Goal: Task Accomplishment & Management: Manage account settings

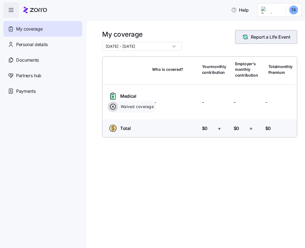
click at [257, 40] on button "Report a Life Event" at bounding box center [266, 37] width 62 height 14
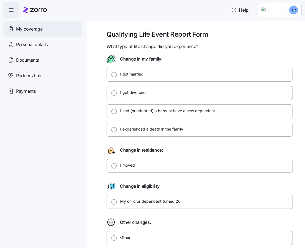
click at [27, 29] on span "My coverage" at bounding box center [29, 29] width 26 height 7
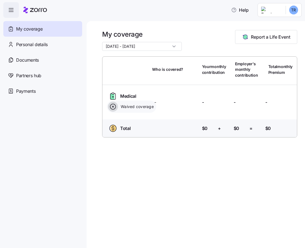
click at [139, 111] on div "Waived coverage" at bounding box center [131, 106] width 49 height 12
click at [121, 104] on span "Waived coverage" at bounding box center [136, 107] width 35 height 6
click at [115, 105] on icon at bounding box center [113, 107] width 6 height 6
click at [116, 127] on ellipse at bounding box center [113, 128] width 6 height 7
drag, startPoint x: 128, startPoint y: 127, endPoint x: 231, endPoint y: 92, distance: 108.7
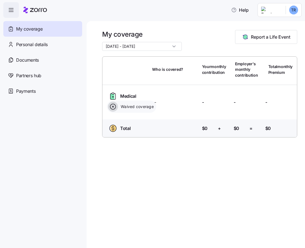
click at [129, 127] on span "Total" at bounding box center [125, 128] width 10 height 7
click at [269, 73] on span "Total monthly Premium" at bounding box center [280, 69] width 24 height 11
click at [291, 12] on html "Help My coverage Personal details Documents Partners hub Payments My coverage […" at bounding box center [152, 122] width 305 height 244
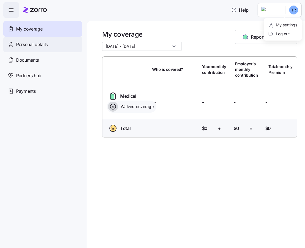
click at [39, 44] on html "Help My coverage Personal details Documents Partners hub Payments My coverage […" at bounding box center [152, 122] width 305 height 244
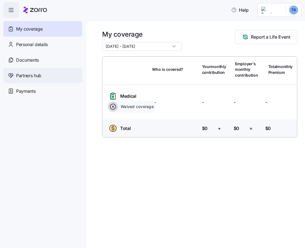
click at [28, 78] on span "Partners hub" at bounding box center [28, 75] width 25 height 7
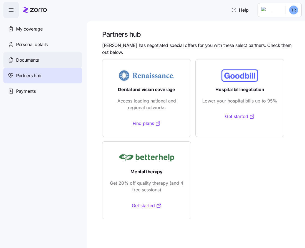
click at [35, 58] on span "Documents" at bounding box center [27, 60] width 23 height 7
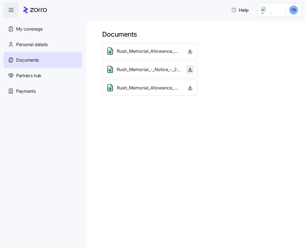
click at [192, 68] on icon "button" at bounding box center [190, 70] width 6 height 6
click at [189, 87] on icon "button" at bounding box center [190, 88] width 6 height 6
click at [40, 47] on span "Personal details" at bounding box center [32, 44] width 32 height 7
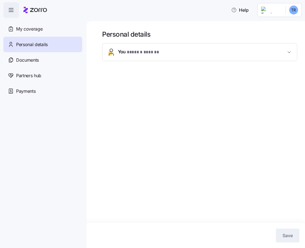
click at [143, 52] on span "* ****** ****** *" at bounding box center [144, 52] width 35 height 7
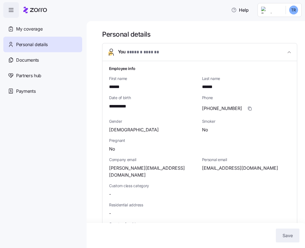
click at [115, 89] on span "******" at bounding box center [116, 86] width 15 height 7
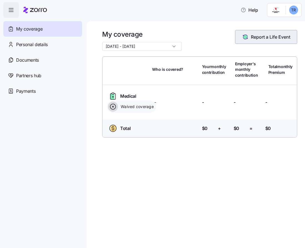
click at [244, 37] on icon "button" at bounding box center [245, 37] width 4 height 4
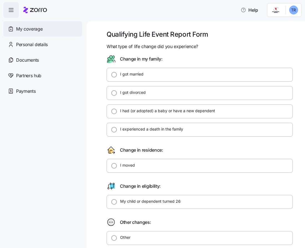
click at [26, 27] on span "My coverage" at bounding box center [29, 29] width 26 height 7
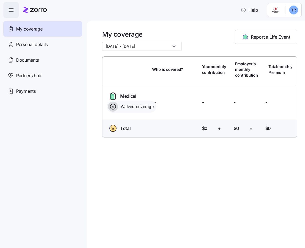
click at [142, 110] on span "Waived coverage" at bounding box center [136, 106] width 35 height 7
click at [131, 96] on span "Medical Plan" at bounding box center [132, 100] width 25 height 14
click at [112, 93] on icon at bounding box center [113, 93] width 2 height 1
click at [113, 135] on div "Total Who is covered? Your contribution: $0 + Employer's contribution: $0 = Tot…" at bounding box center [199, 129] width 199 height 20
